Goal: Task Accomplishment & Management: Manage account settings

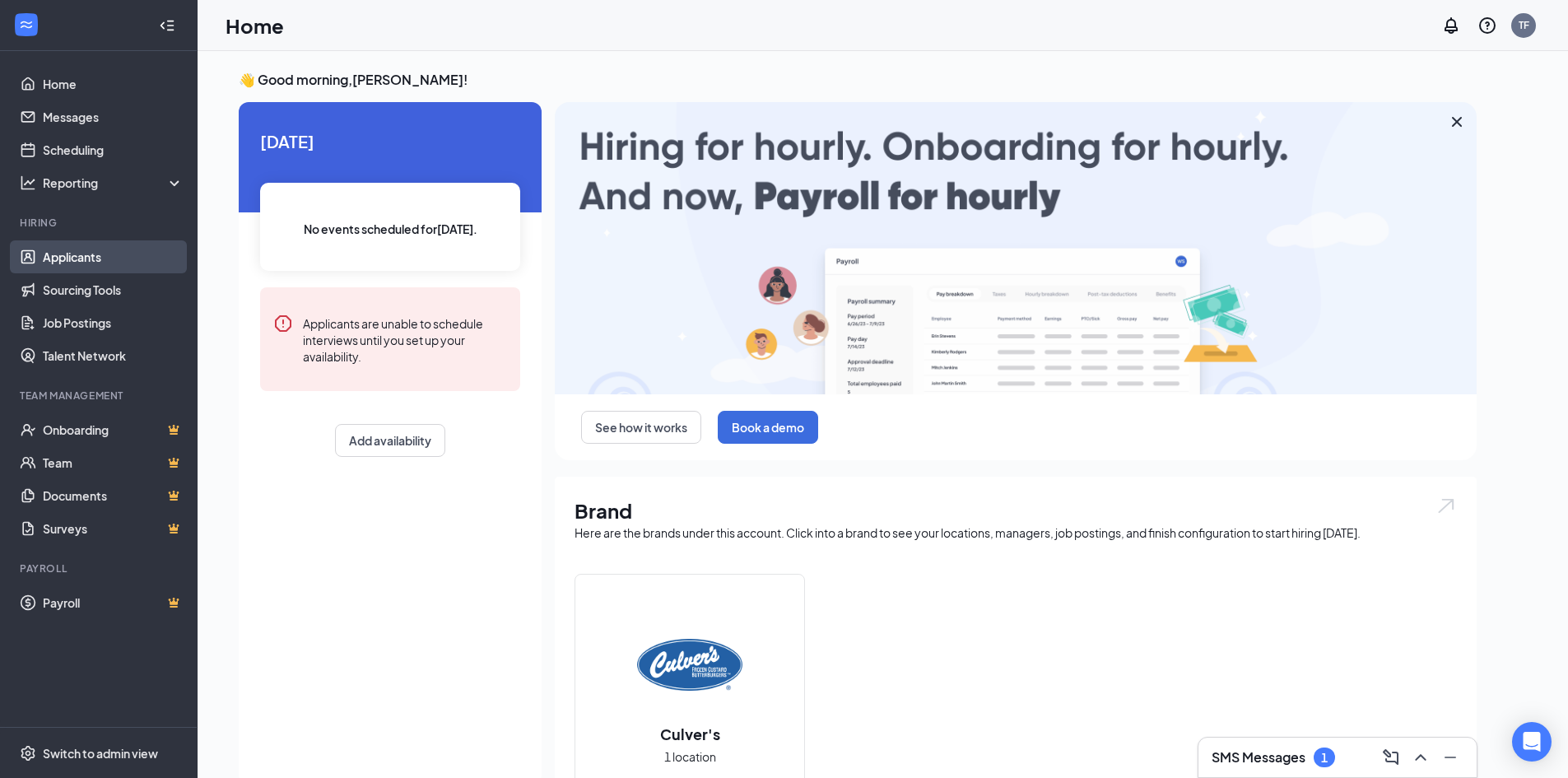
click at [140, 265] on link "Applicants" at bounding box center [113, 256] width 141 height 33
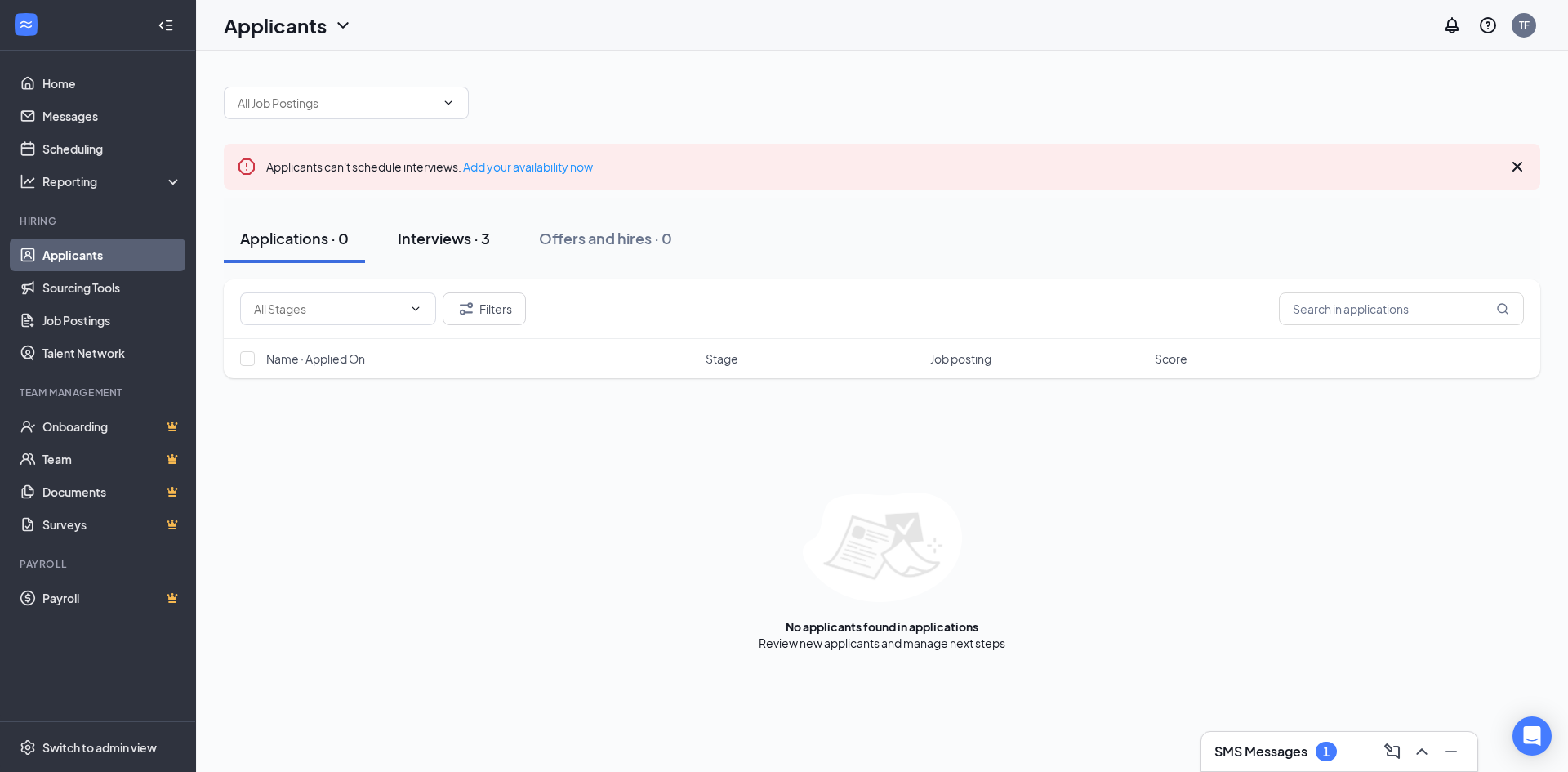
click at [432, 227] on button "Interviews · 3" at bounding box center [444, 238] width 125 height 49
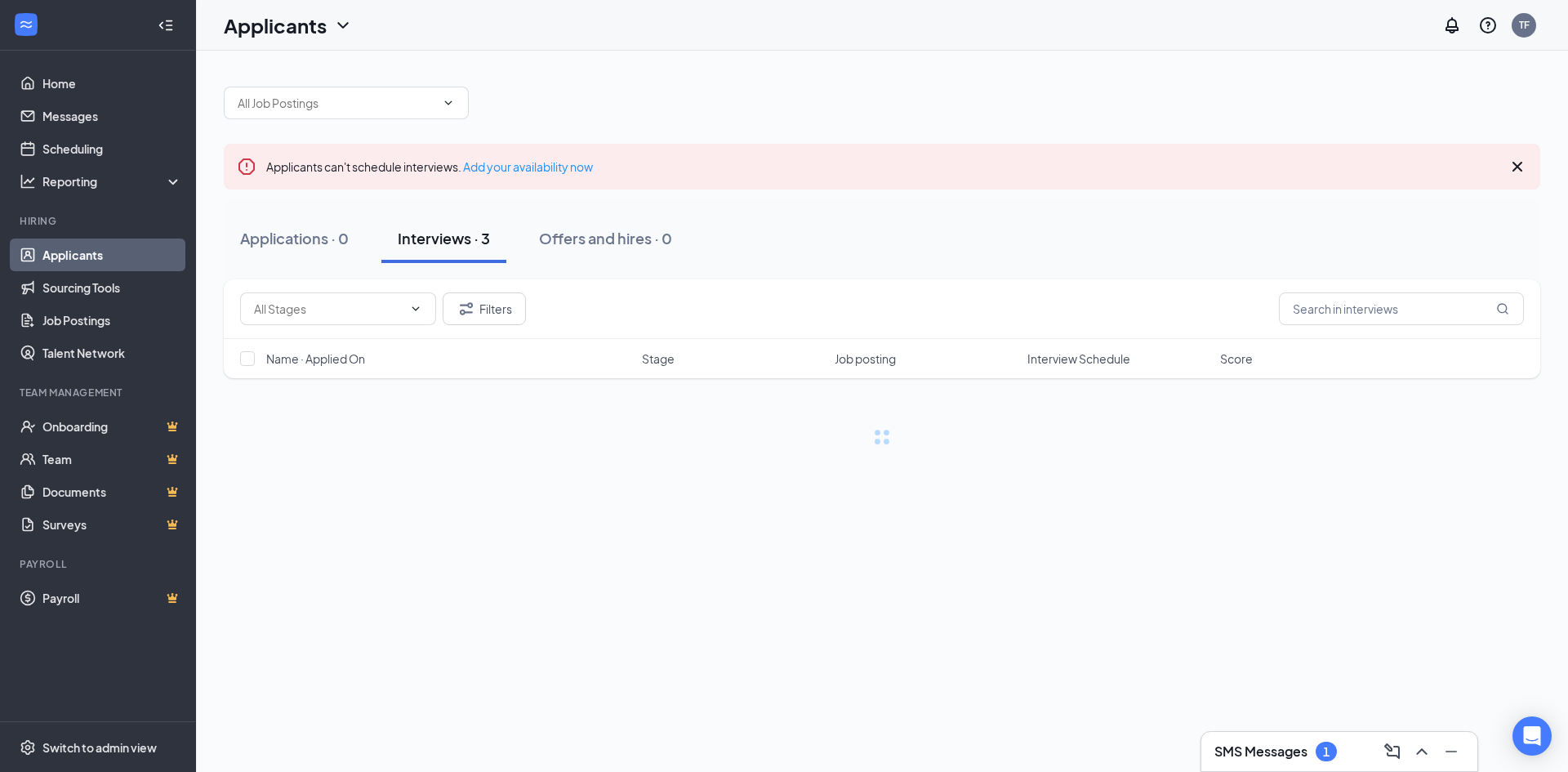
click at [419, 243] on div "Interviews · 3" at bounding box center [444, 238] width 92 height 20
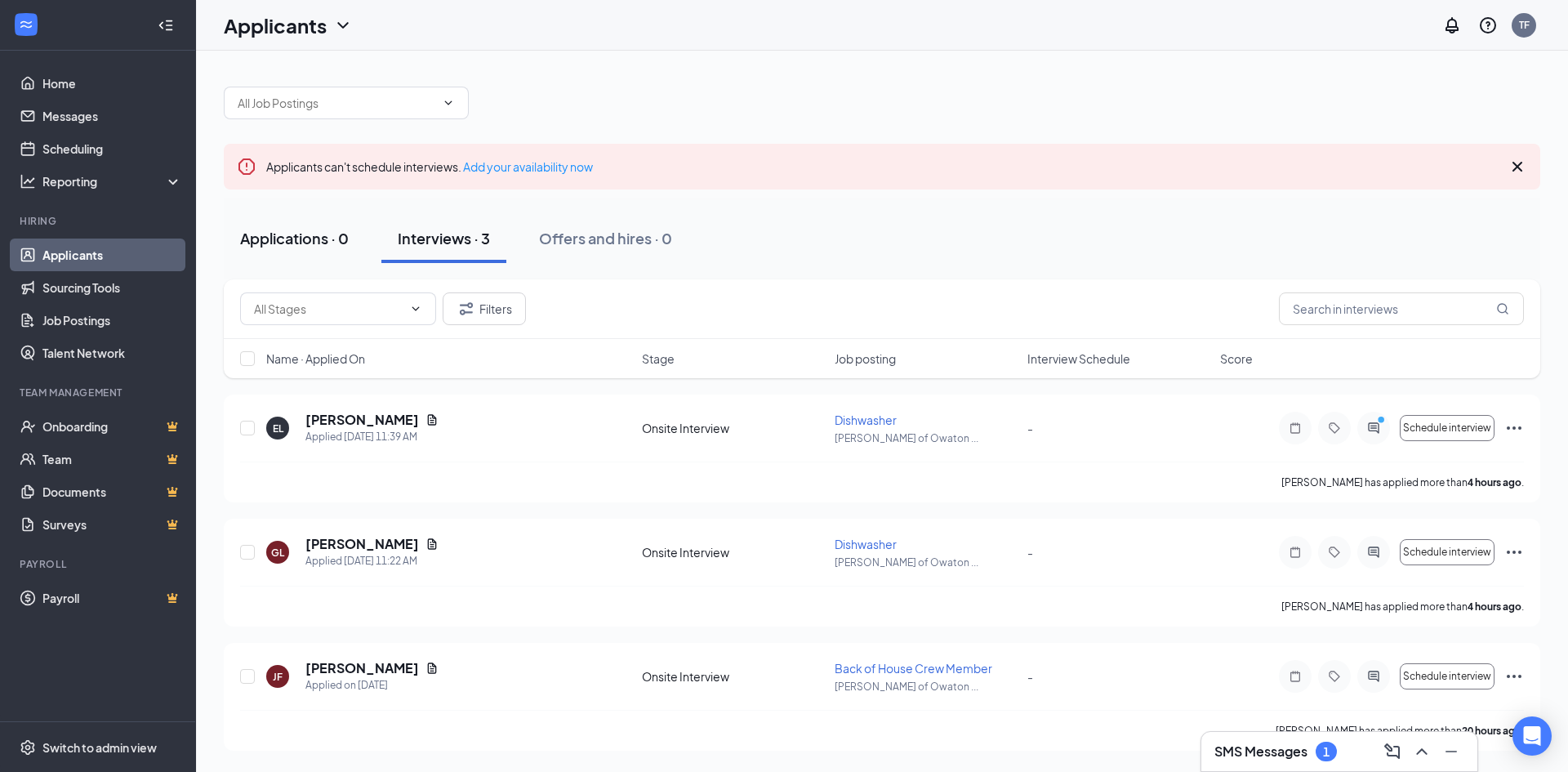
click at [316, 242] on div "Applications · 0" at bounding box center [294, 238] width 109 height 20
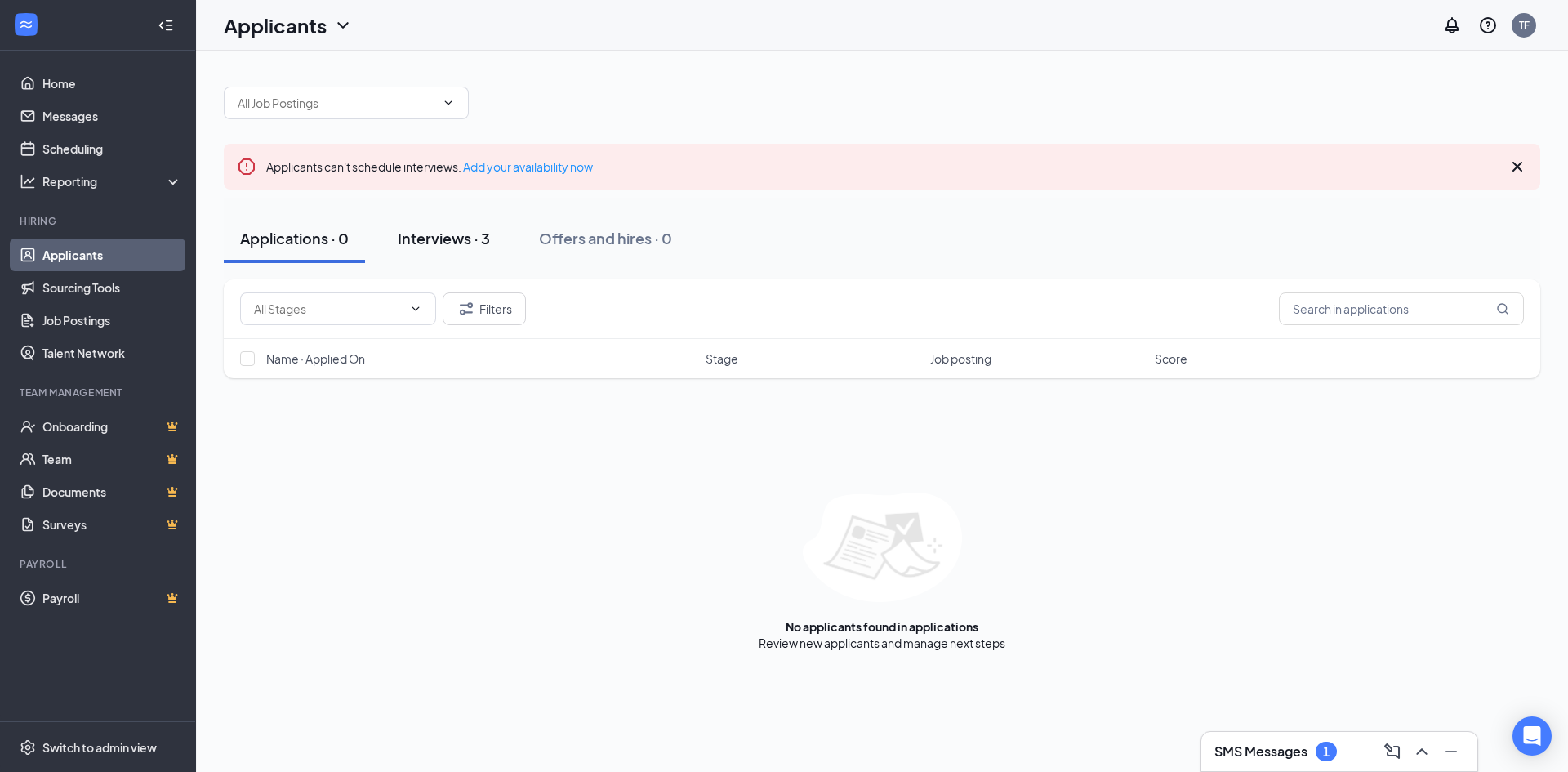
click at [439, 249] on button "Interviews · 3" at bounding box center [444, 238] width 125 height 49
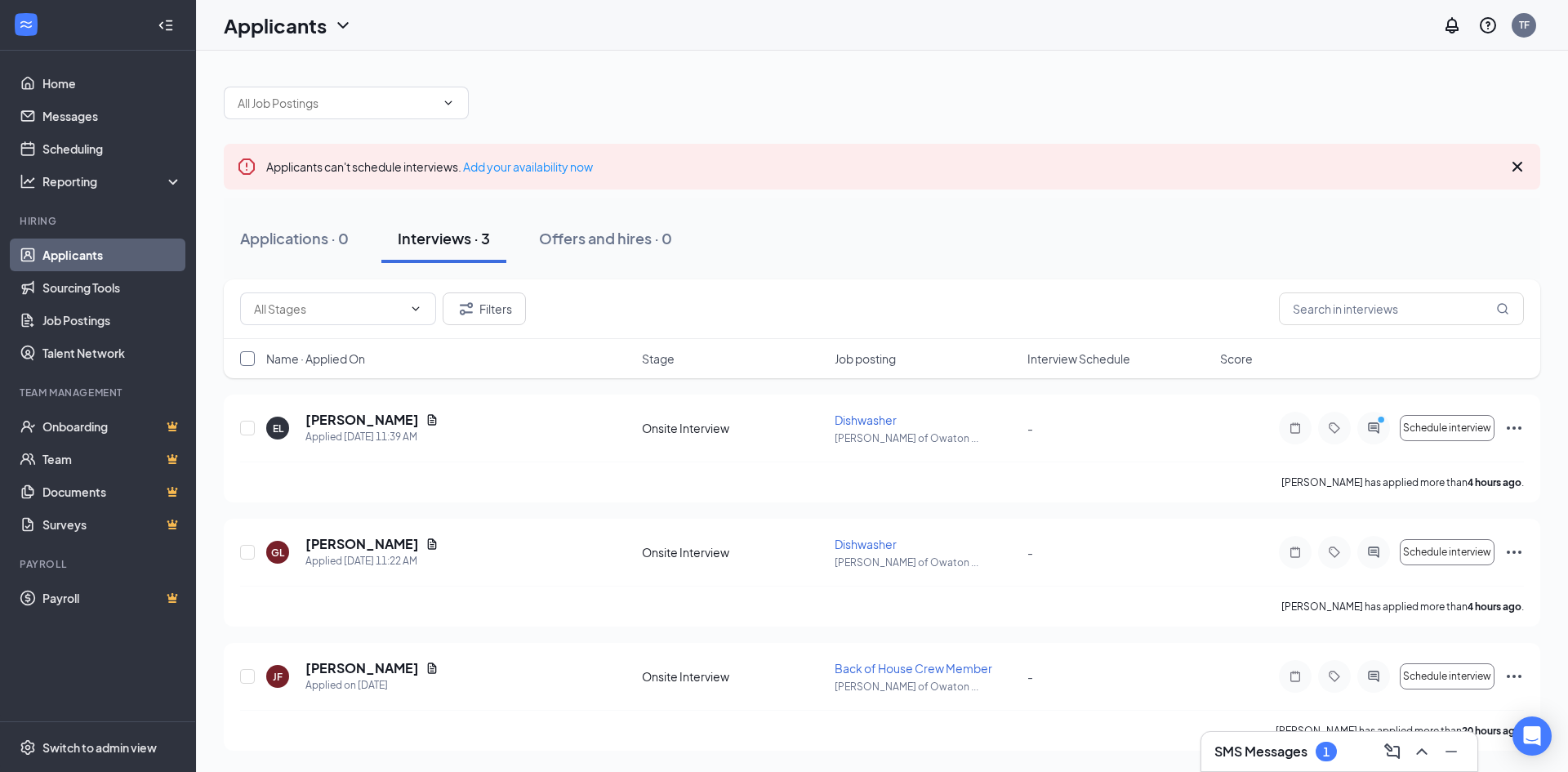
click at [246, 361] on input "checkbox" at bounding box center [247, 358] width 14 height 14
checkbox input "true"
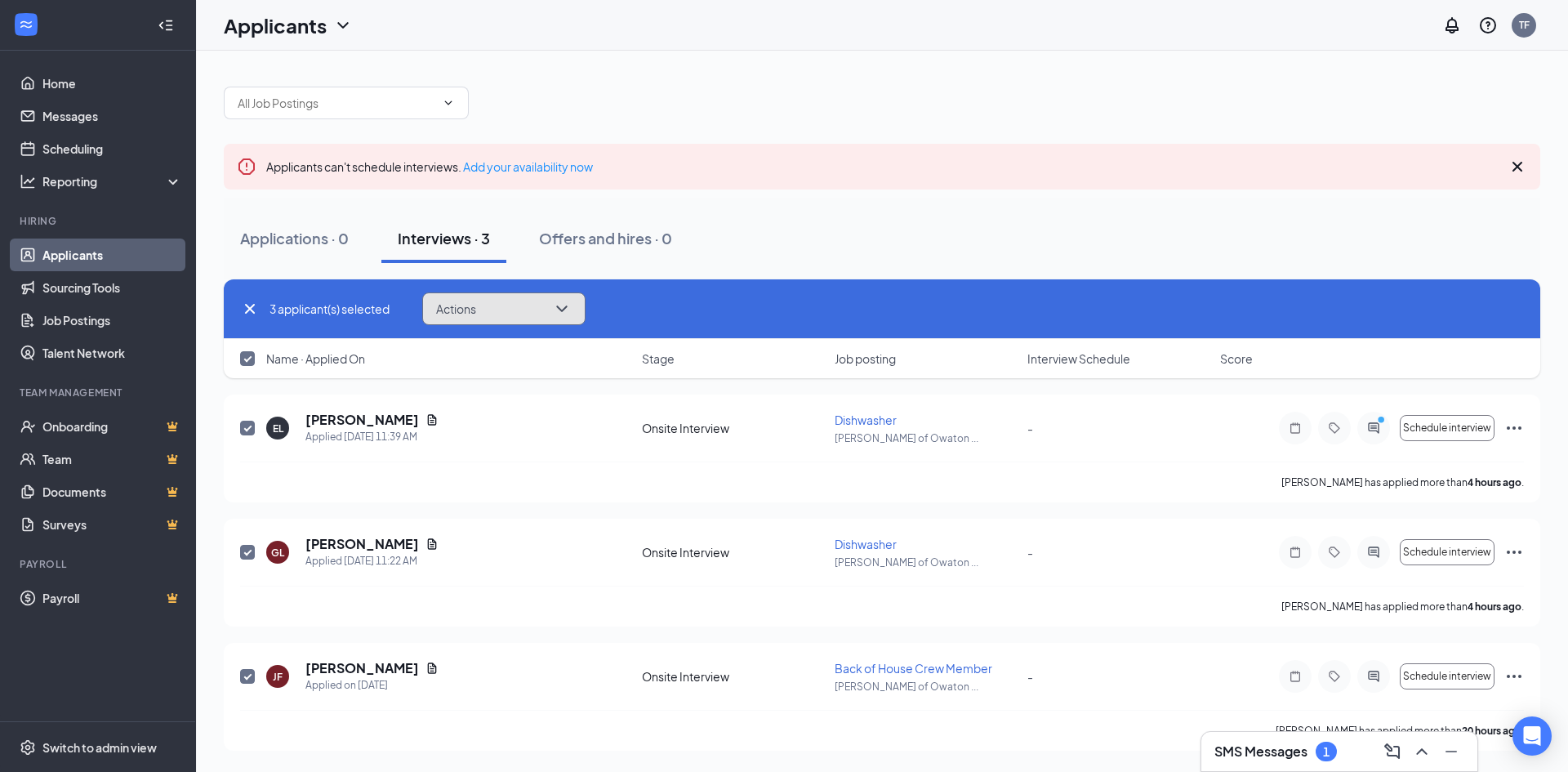
click at [511, 317] on button "Actions" at bounding box center [504, 309] width 164 height 33
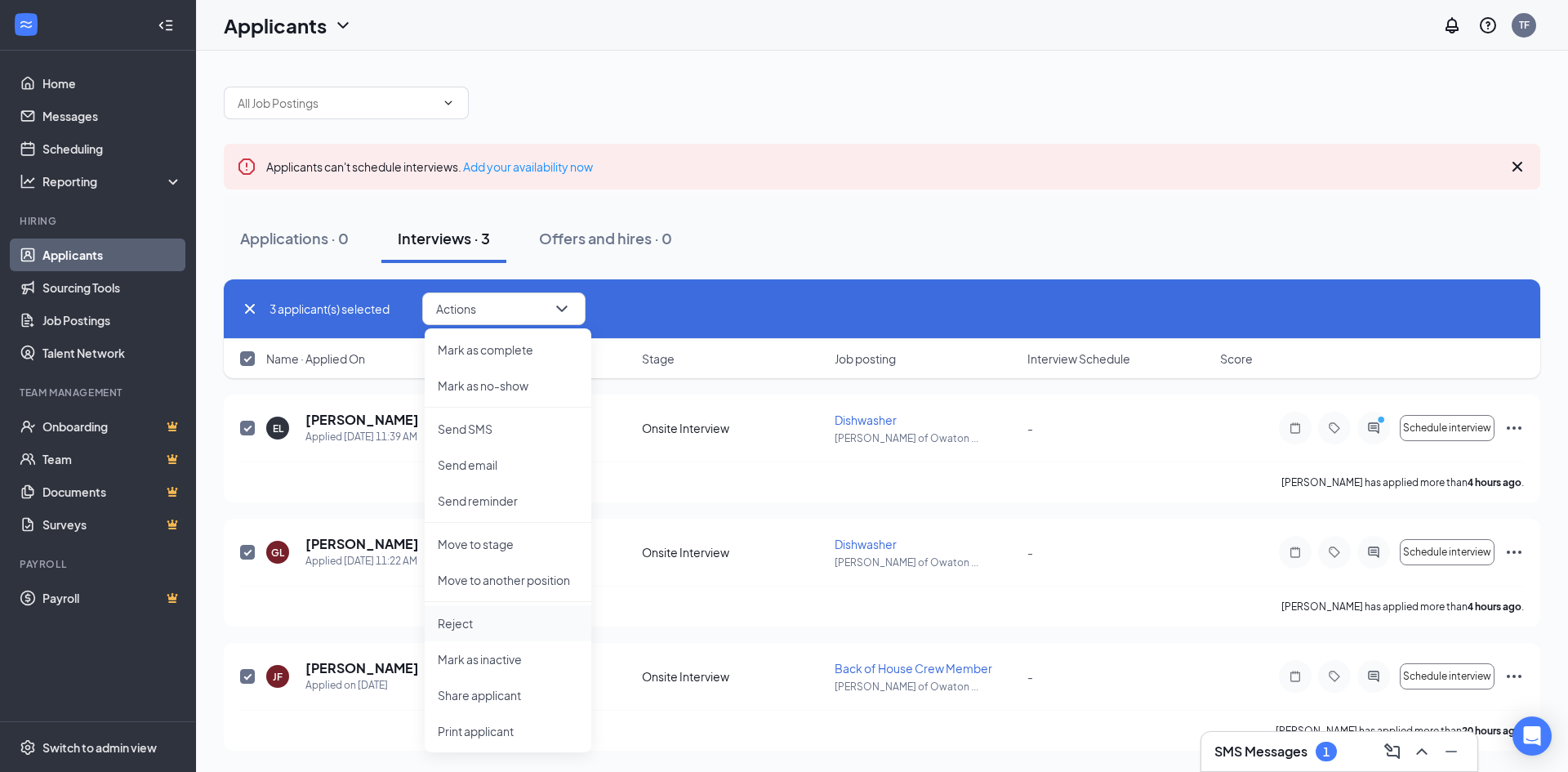
click at [491, 614] on li "Reject" at bounding box center [508, 624] width 166 height 36
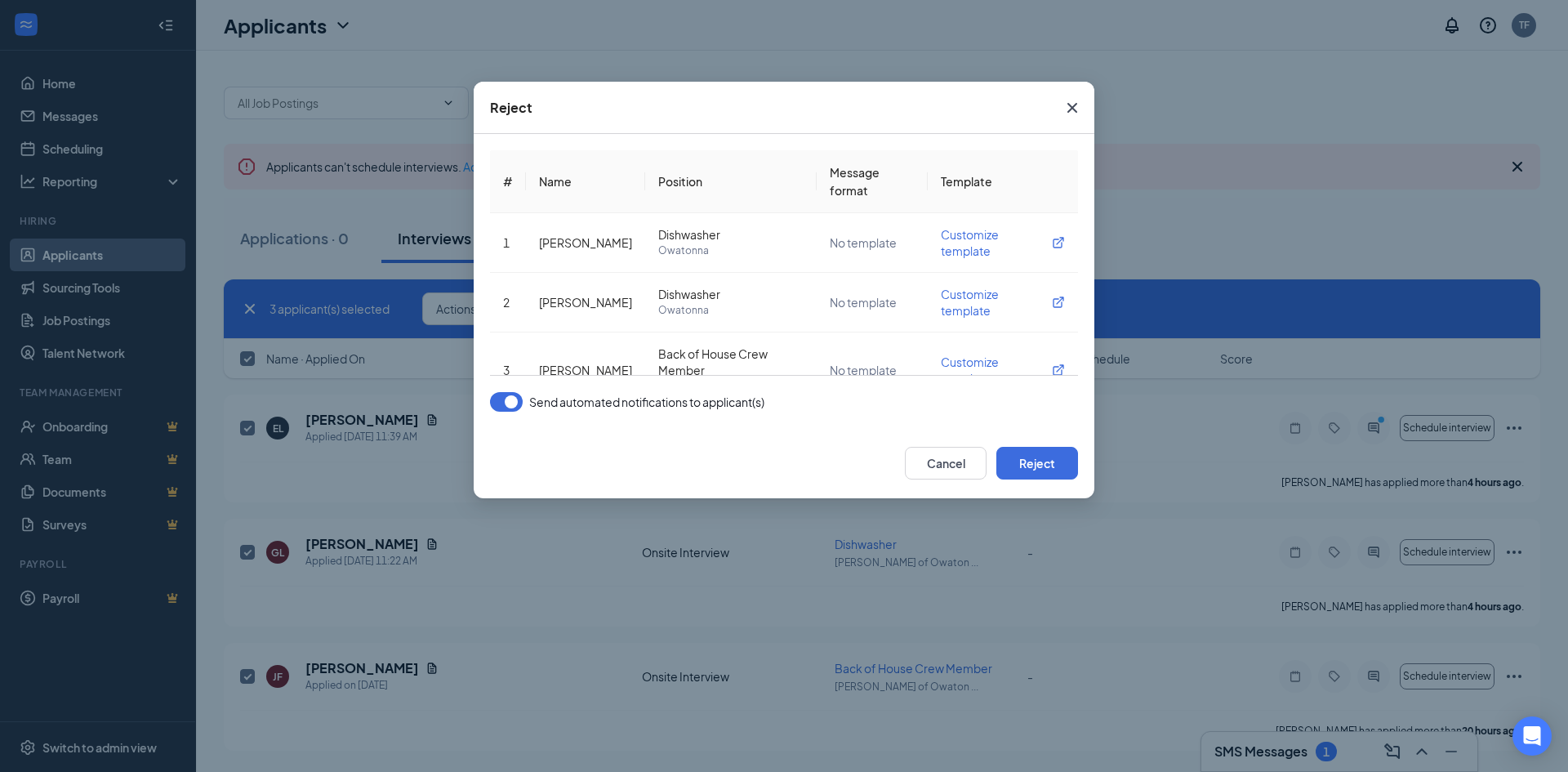
click at [512, 388] on div "# Name Position Message format Template 1 [PERSON_NAME] Dishwasher Owatonna No …" at bounding box center [784, 281] width 588 height 261
click at [514, 402] on button "button" at bounding box center [506, 401] width 33 height 20
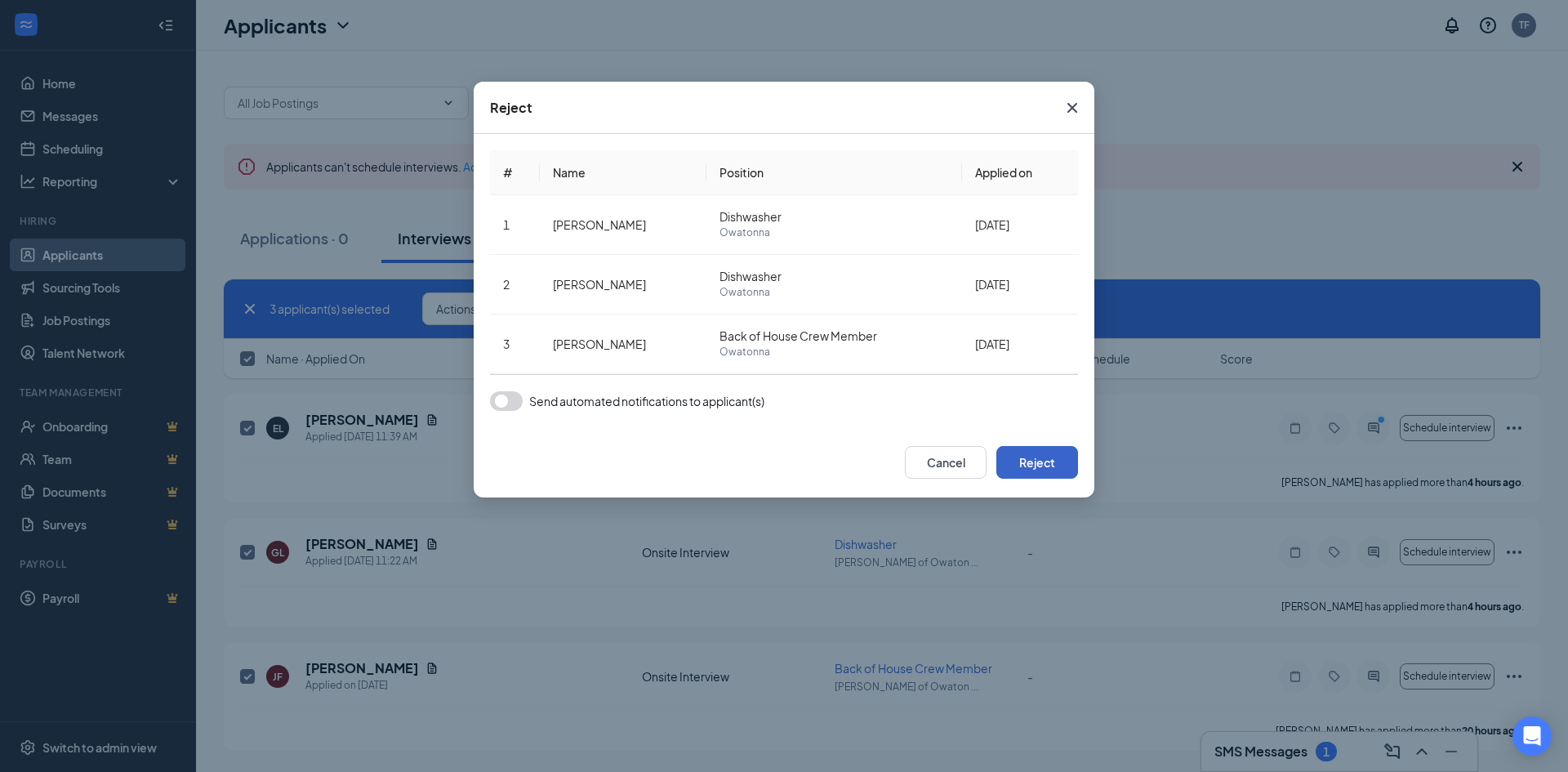
click at [1040, 466] on button "Reject" at bounding box center [1037, 462] width 81 height 33
